Goal: Task Accomplishment & Management: Complete application form

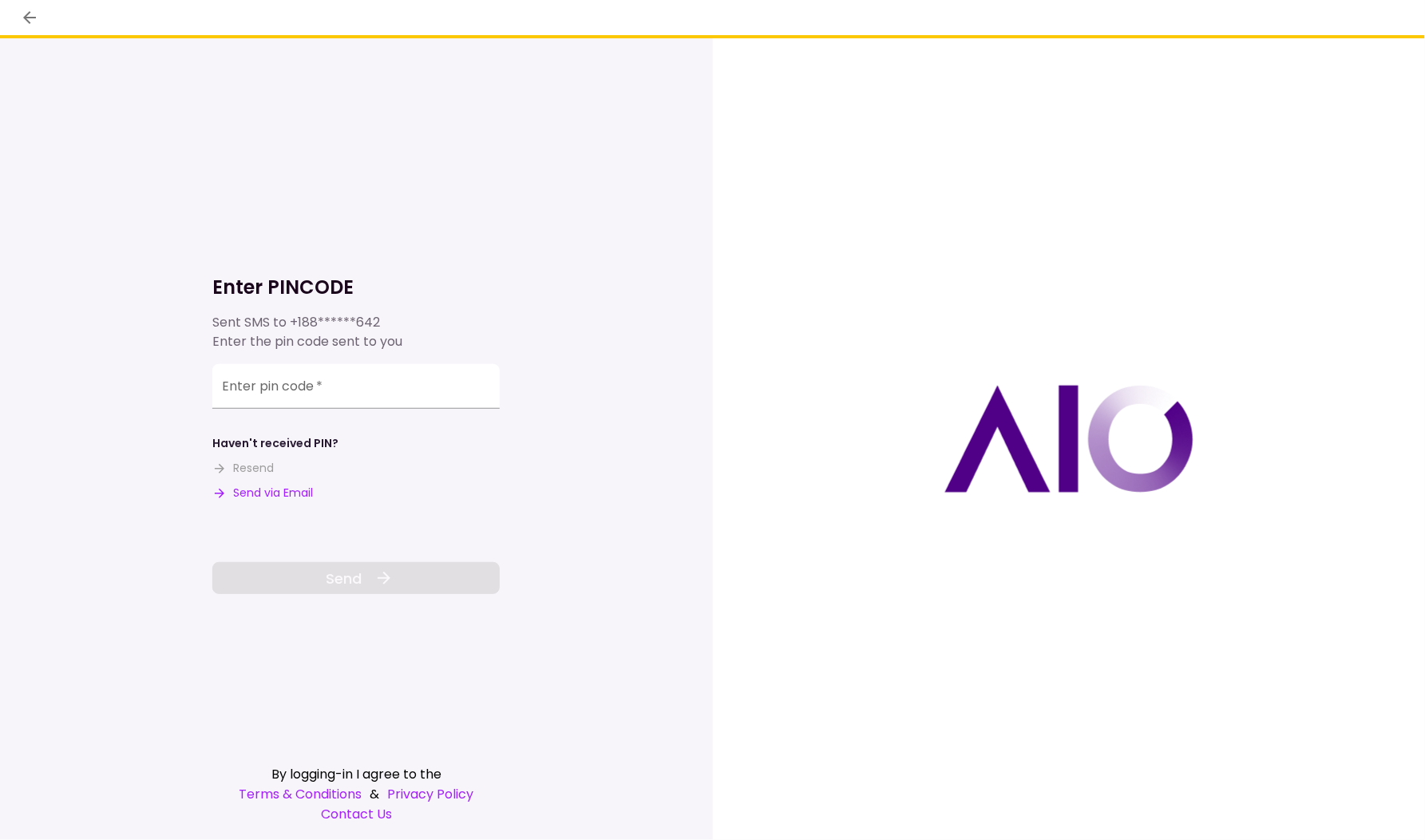
click at [284, 494] on button "Send via Email" at bounding box center [262, 493] width 100 height 17
click at [294, 381] on div "Enter pin code   *" at bounding box center [355, 386] width 287 height 45
paste input "******"
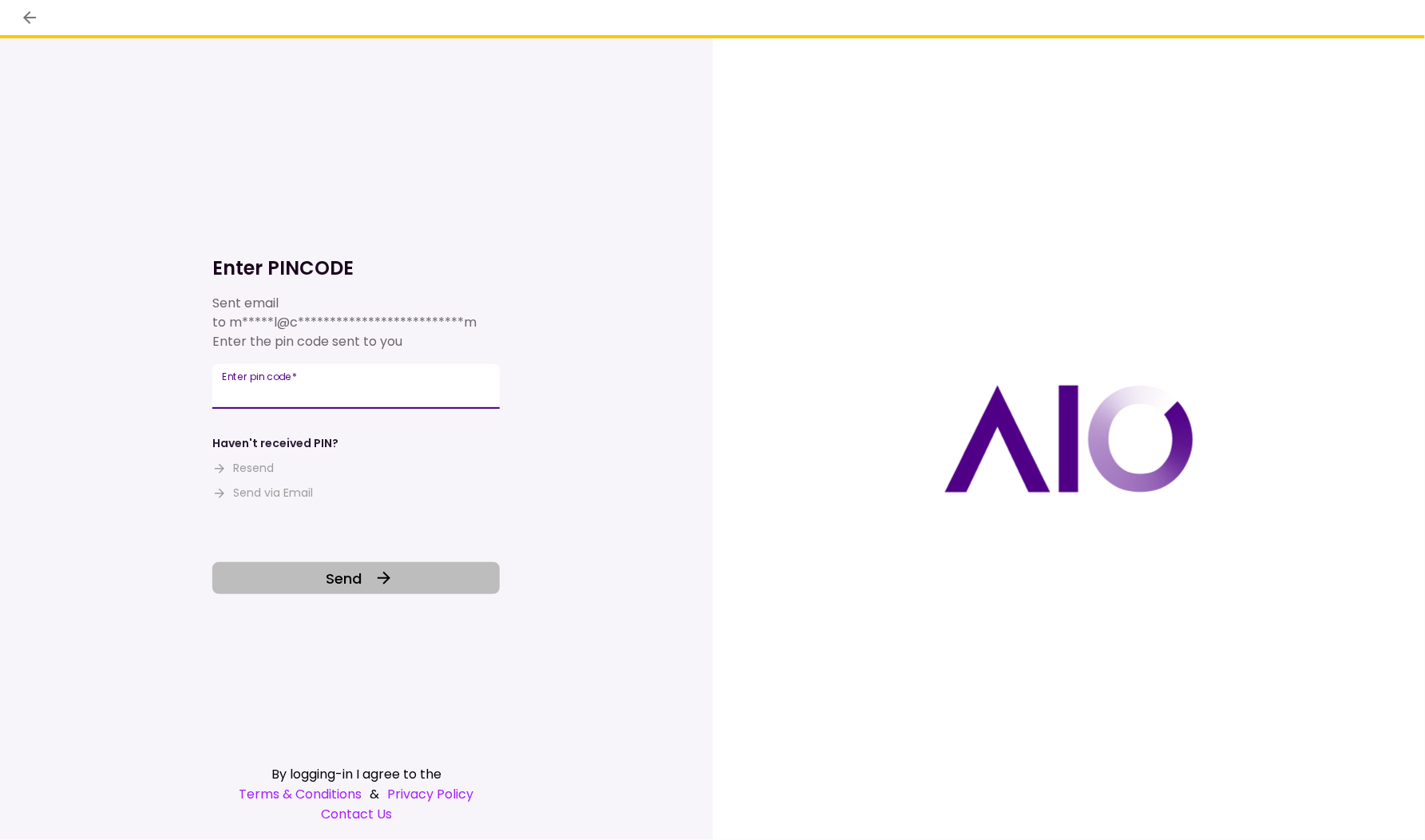
type input "******"
click at [396, 588] on button "Send" at bounding box center [355, 578] width 287 height 32
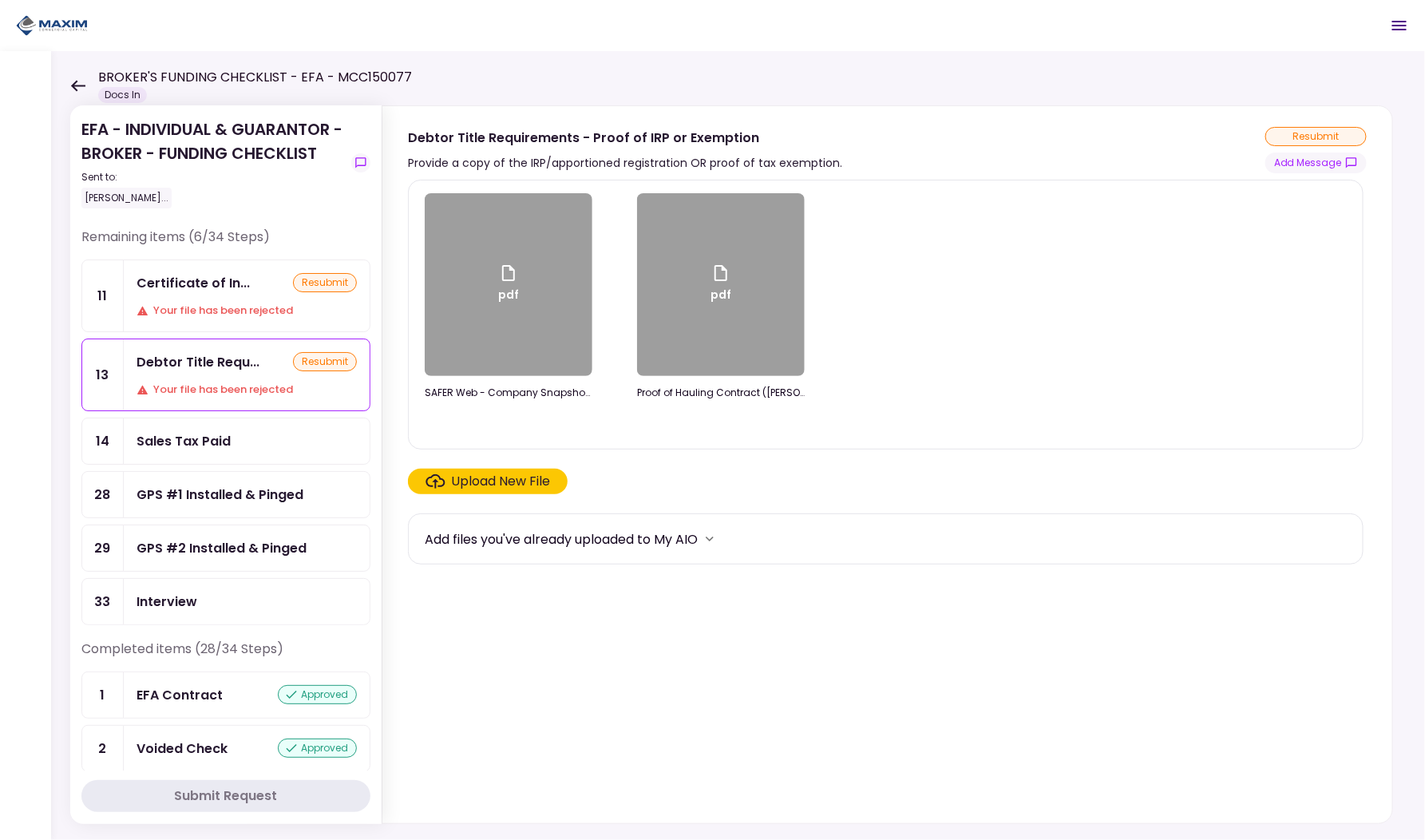
click at [211, 313] on div "Your file has been rejected" at bounding box center [246, 310] width 220 height 16
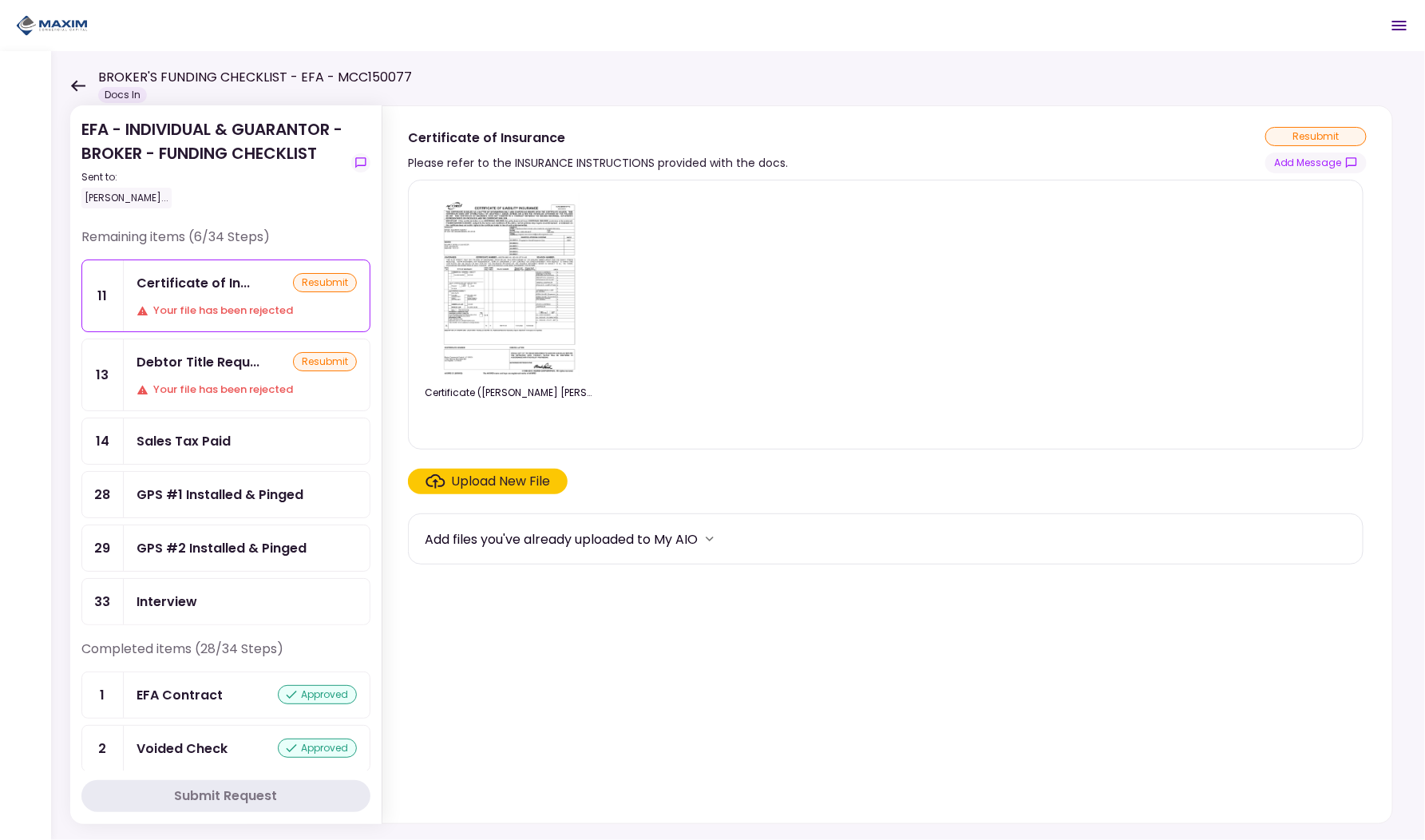
click at [488, 480] on div "Upload New File" at bounding box center [501, 481] width 99 height 20
click at [0, 0] on input "Upload New File" at bounding box center [0, 0] width 0 height 0
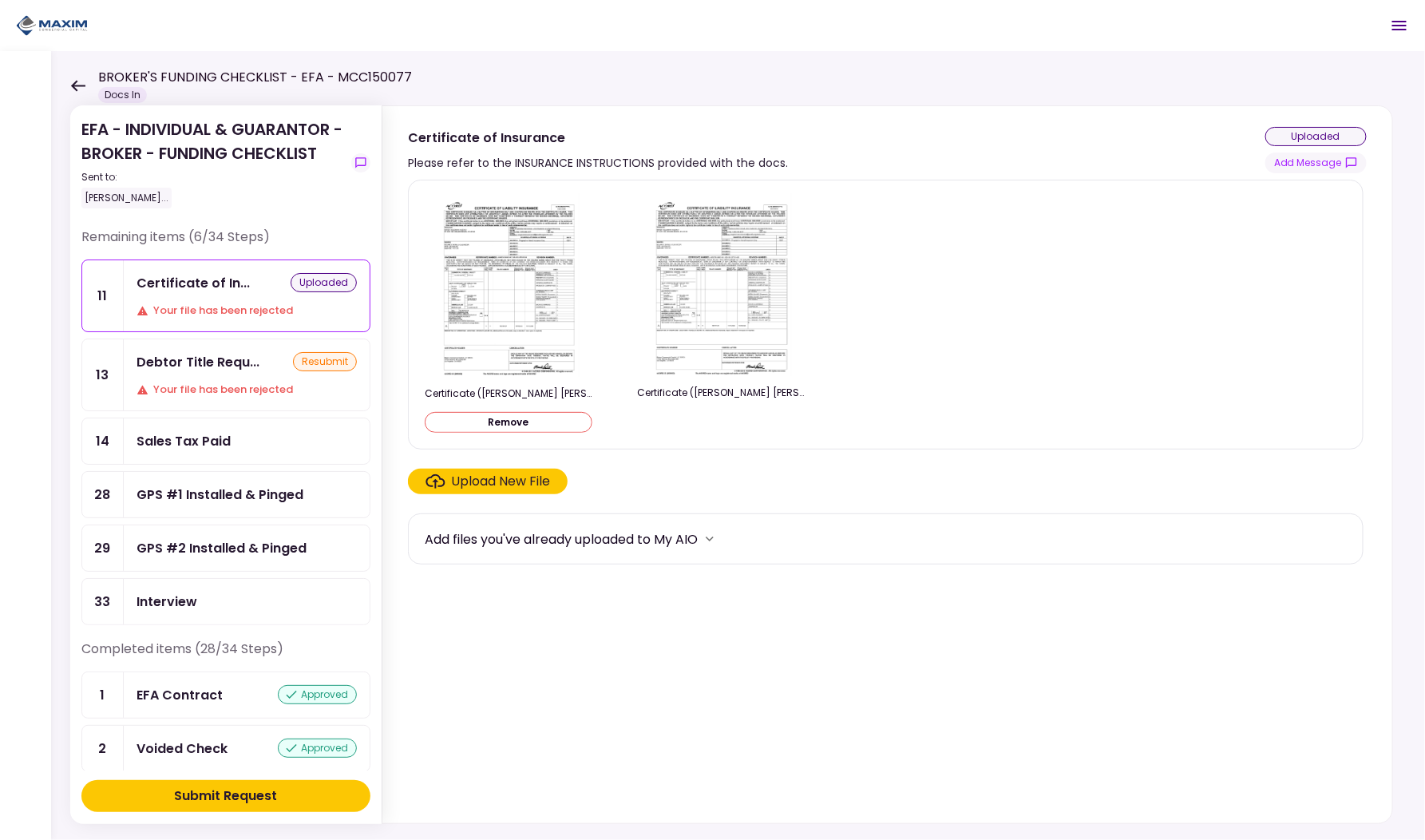
click at [254, 802] on div "Submit Request" at bounding box center [226, 795] width 103 height 20
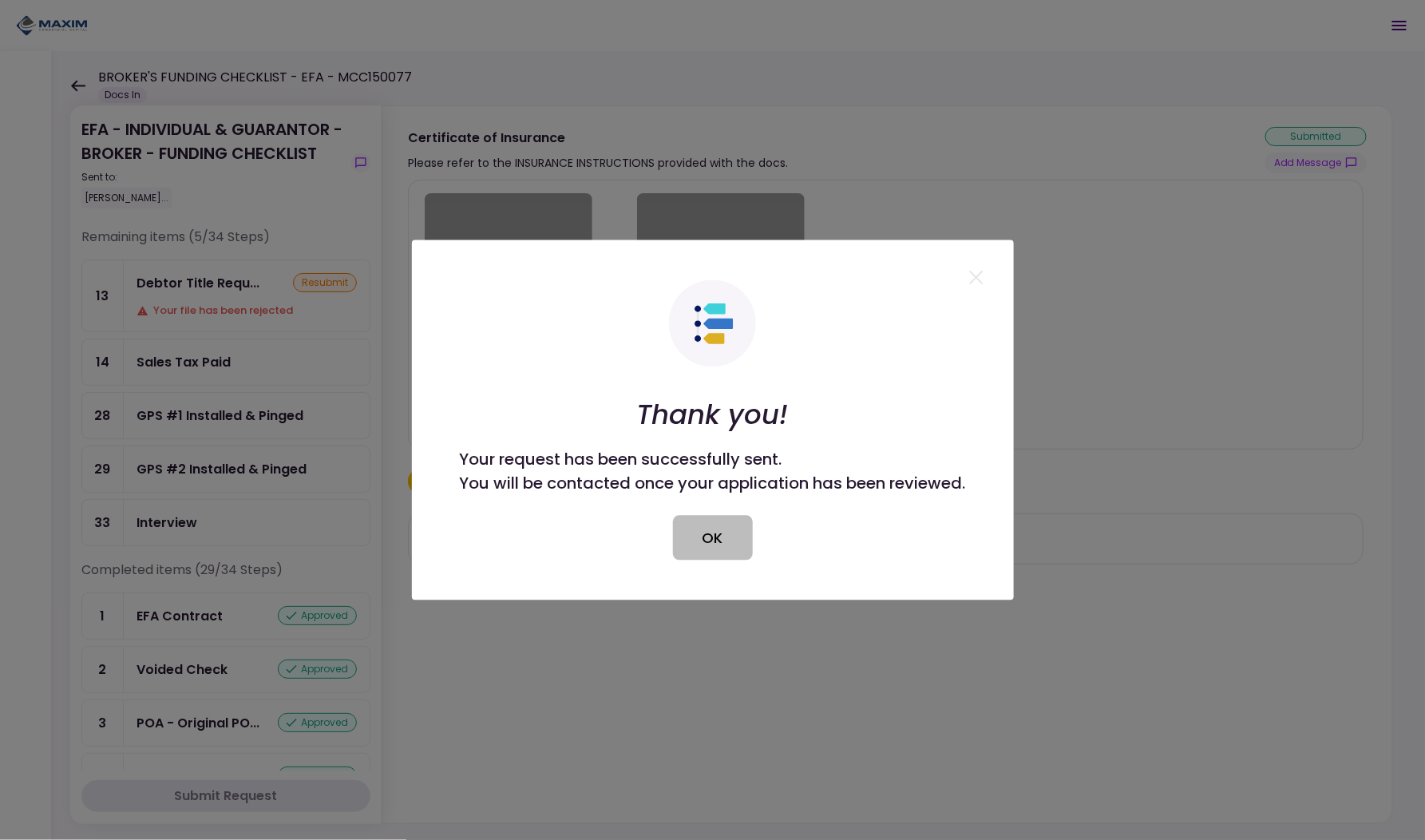
click at [723, 545] on button "OK" at bounding box center [712, 538] width 80 height 45
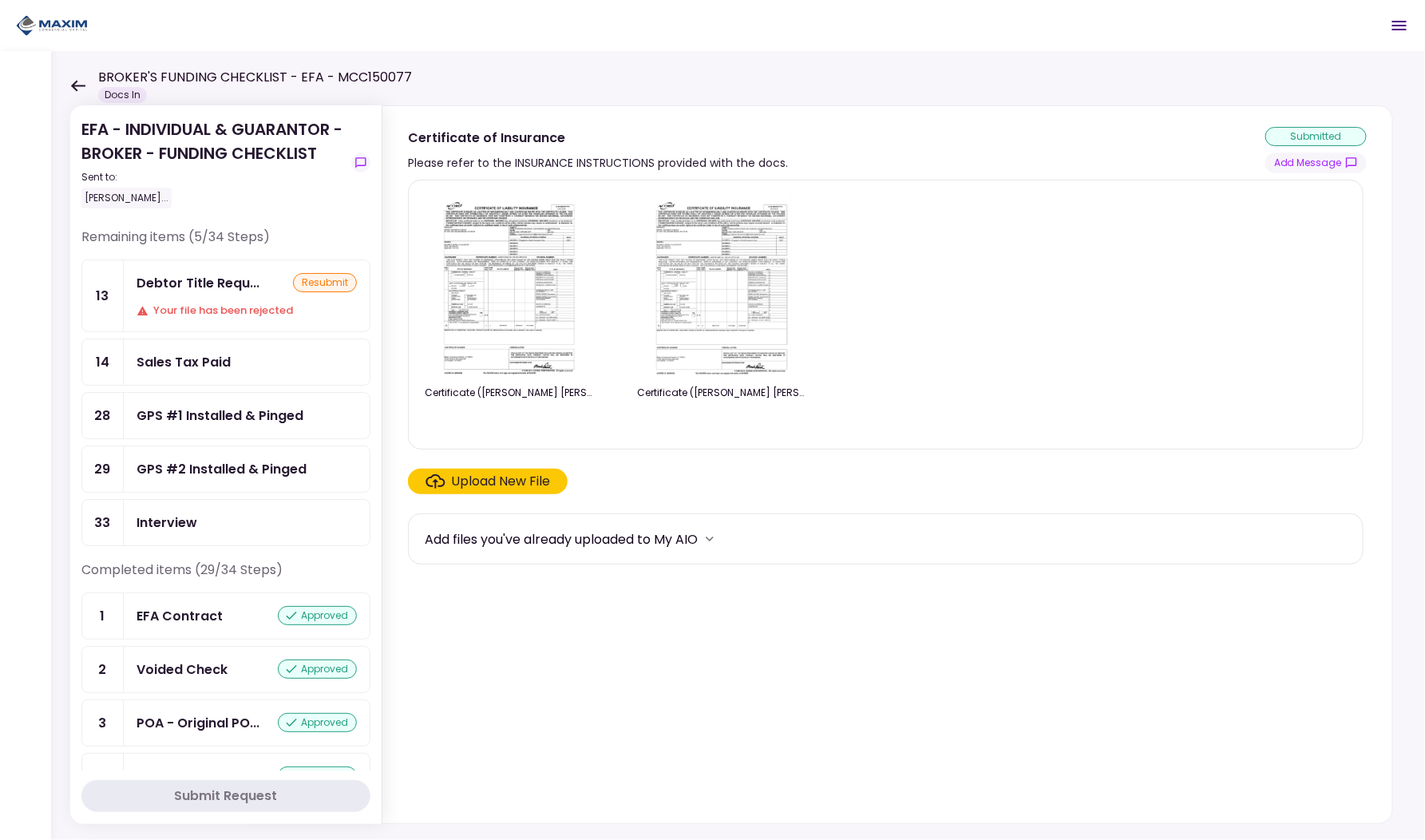
click at [76, 86] on icon at bounding box center [77, 86] width 14 height 11
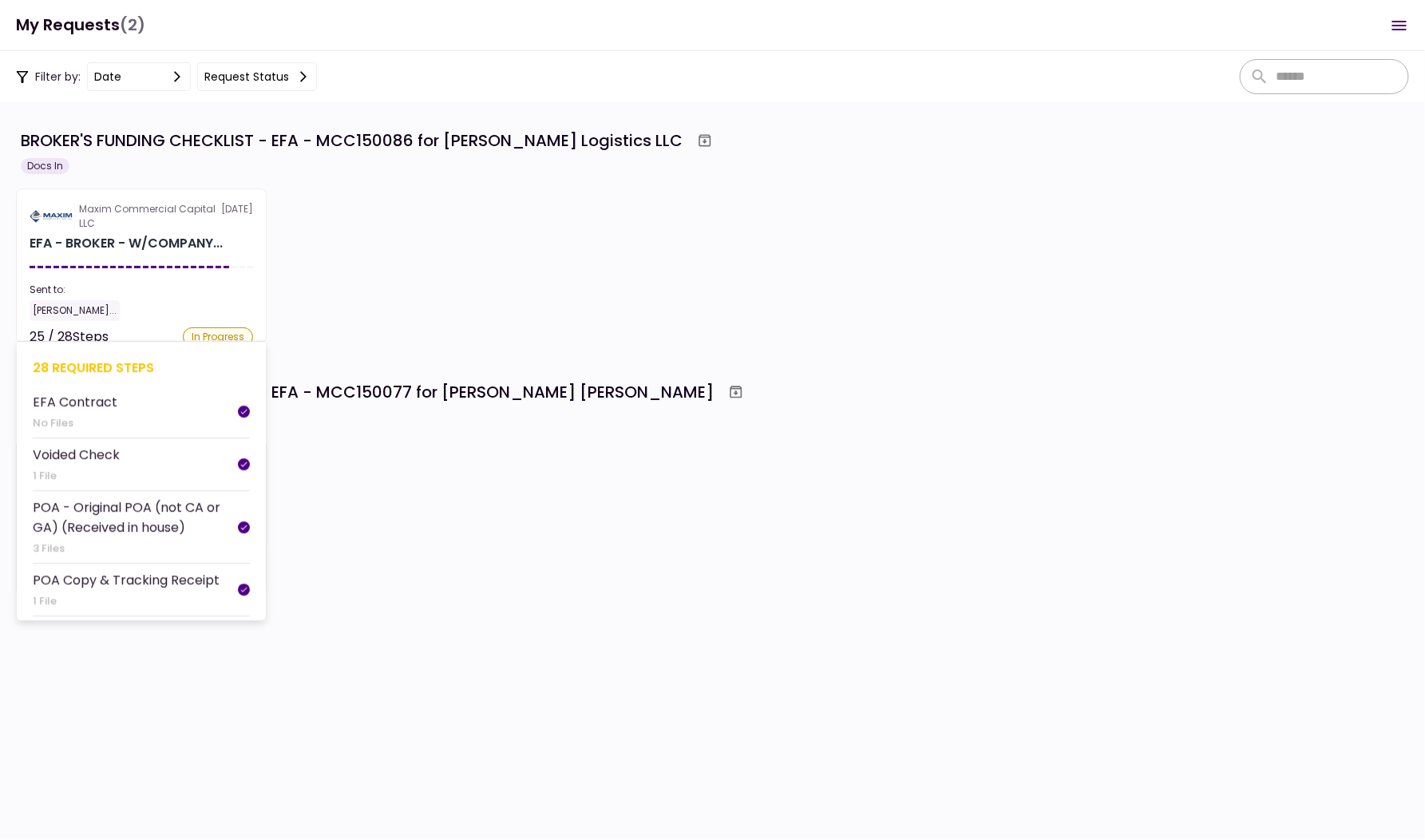
click at [196, 205] on div "Maxim Commercial Capital LLC" at bounding box center [150, 216] width 142 height 29
